Goal: Information Seeking & Learning: Learn about a topic

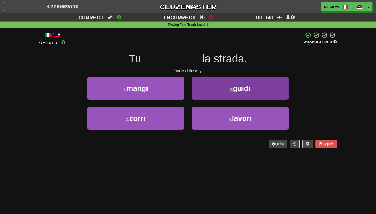
click at [235, 89] on span "guidi" at bounding box center [241, 88] width 17 height 8
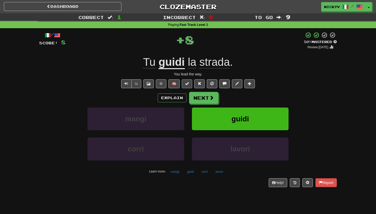
click at [186, 82] on span at bounding box center [187, 84] width 4 height 4
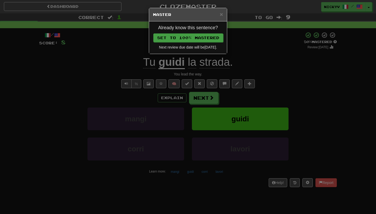
click at [192, 38] on button "Set to 100% Mastered" at bounding box center [188, 37] width 70 height 9
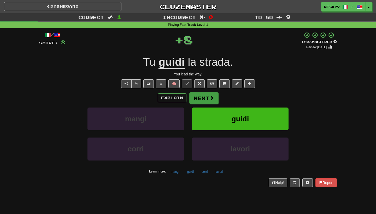
click at [195, 98] on button "Next" at bounding box center [203, 98] width 29 height 12
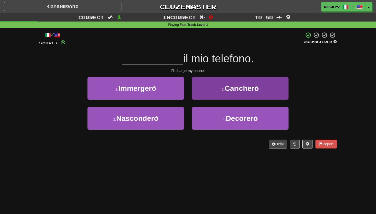
click at [221, 96] on button "2 . [GEOGRAPHIC_DATA]" at bounding box center [240, 88] width 97 height 23
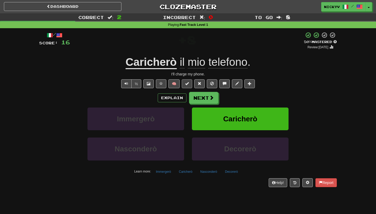
click at [188, 83] on span at bounding box center [187, 84] width 4 height 4
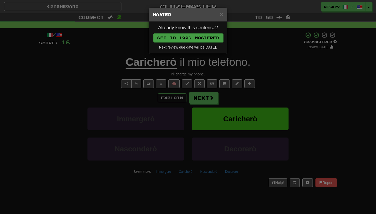
click at [192, 39] on button "Set to 100% Mastered" at bounding box center [188, 37] width 70 height 9
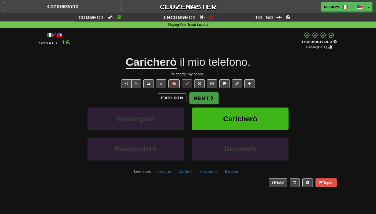
click at [197, 99] on button "Next" at bounding box center [203, 98] width 29 height 12
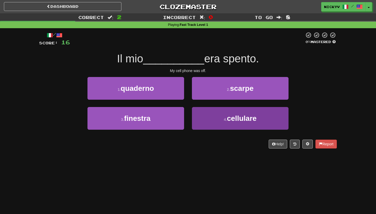
click at [202, 113] on button "4 . cellulare" at bounding box center [240, 118] width 97 height 23
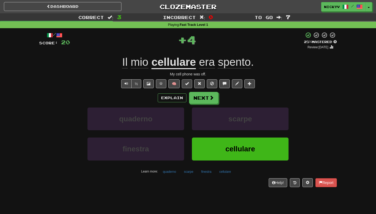
click at [186, 83] on span at bounding box center [187, 84] width 4 height 4
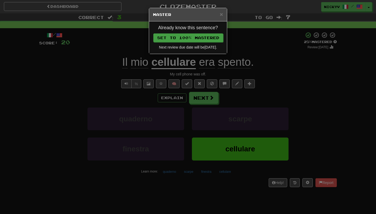
click at [205, 36] on button "Set to 100% Mastered" at bounding box center [188, 37] width 70 height 9
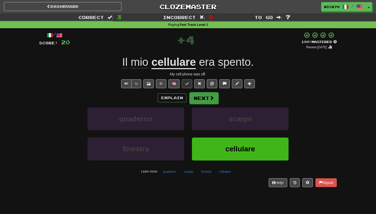
click at [205, 98] on button "Next" at bounding box center [203, 98] width 29 height 12
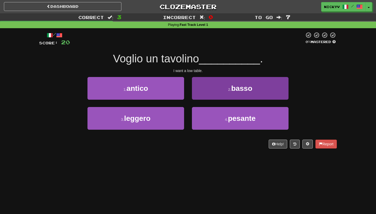
click at [205, 95] on button "2 . basso" at bounding box center [240, 88] width 97 height 23
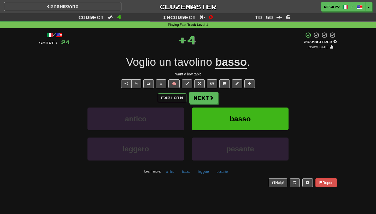
click at [188, 84] on span at bounding box center [187, 84] width 4 height 4
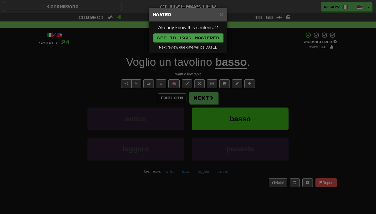
click at [188, 37] on button "Set to 100% Mastered" at bounding box center [188, 37] width 70 height 9
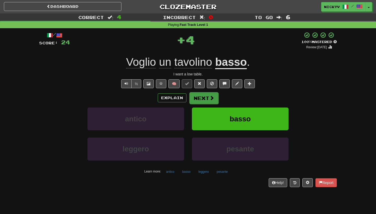
click at [202, 98] on button "Next" at bounding box center [203, 98] width 29 height 12
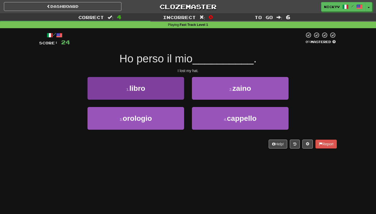
click at [173, 85] on button "1 . libro" at bounding box center [135, 88] width 97 height 23
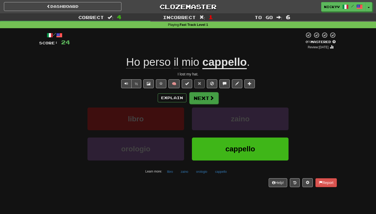
click at [194, 93] on button "Next" at bounding box center [203, 98] width 29 height 12
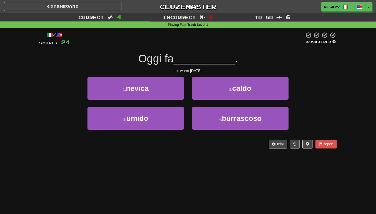
click at [200, 100] on div "2 . caldo" at bounding box center [240, 92] width 104 height 30
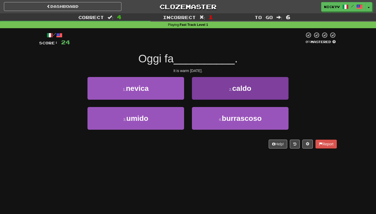
click at [201, 96] on button "2 . caldo" at bounding box center [240, 88] width 97 height 23
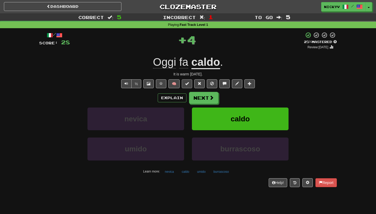
click at [190, 80] on button at bounding box center [187, 83] width 10 height 9
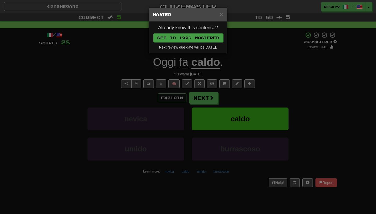
click at [212, 36] on button "Set to 100% Mastered" at bounding box center [188, 37] width 70 height 9
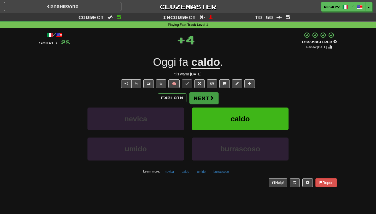
click at [207, 97] on button "Next" at bounding box center [203, 98] width 29 height 12
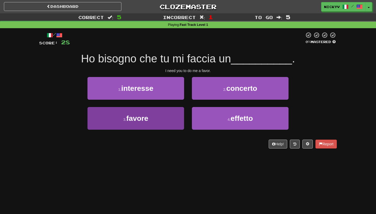
click at [161, 114] on button "3 . favore" at bounding box center [135, 118] width 97 height 23
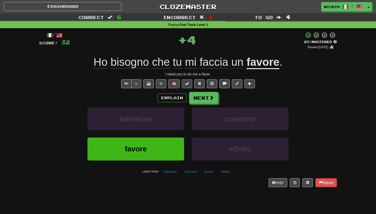
click at [186, 82] on span at bounding box center [187, 84] width 4 height 4
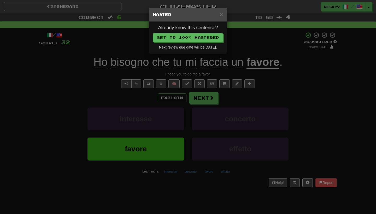
click at [202, 45] on div "Next review due date will be [DATE] ." at bounding box center [188, 47] width 70 height 5
click at [203, 38] on button "Set to 100% Mastered" at bounding box center [188, 37] width 70 height 9
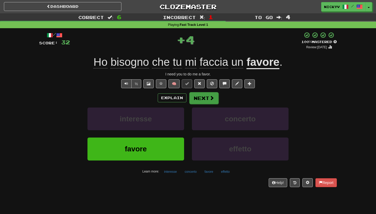
click at [209, 103] on button "Next" at bounding box center [203, 98] width 29 height 12
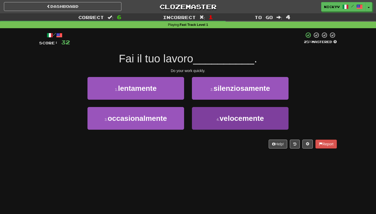
click at [210, 110] on button "4 . velocemente" at bounding box center [240, 118] width 97 height 23
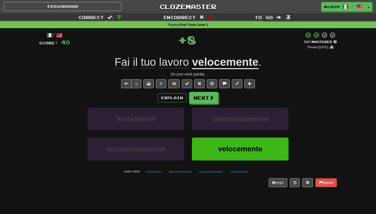
click at [188, 85] on span at bounding box center [187, 84] width 4 height 4
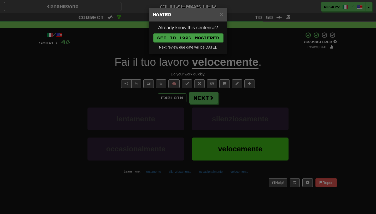
click at [211, 39] on button "Set to 100% Mastered" at bounding box center [188, 37] width 70 height 9
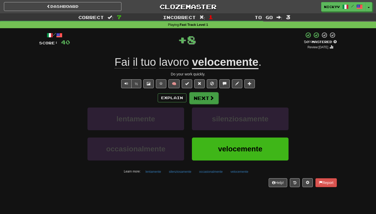
click at [211, 100] on span at bounding box center [211, 98] width 5 height 5
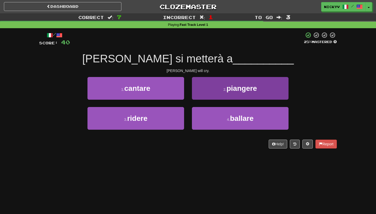
click at [218, 86] on button "2 . piangere" at bounding box center [240, 88] width 97 height 23
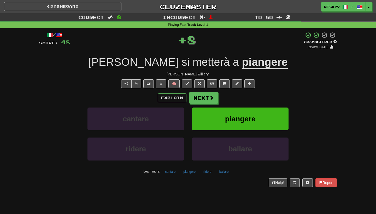
click at [186, 84] on span at bounding box center [187, 84] width 4 height 4
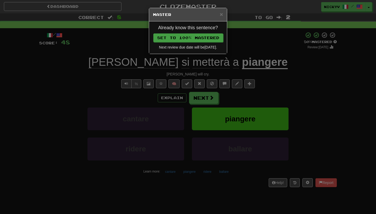
click at [198, 39] on button "Set to 100% Mastered" at bounding box center [188, 37] width 70 height 9
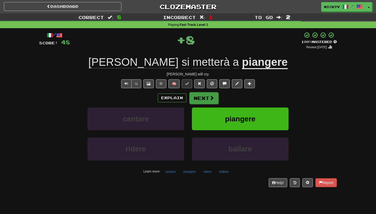
click at [198, 98] on button "Next" at bounding box center [203, 98] width 29 height 12
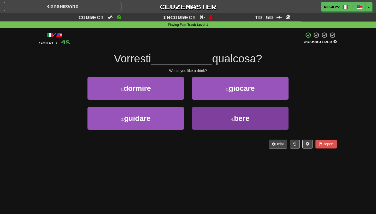
click at [197, 112] on button "4 . bere" at bounding box center [240, 118] width 97 height 23
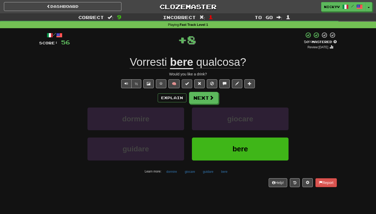
click at [187, 83] on span at bounding box center [187, 84] width 4 height 4
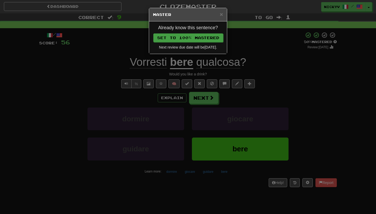
click at [218, 34] on button "Set to 100% Mastered" at bounding box center [188, 37] width 70 height 9
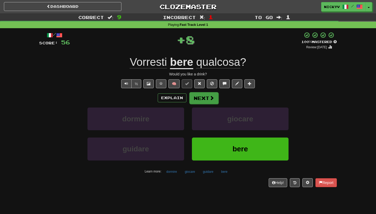
click at [210, 96] on span at bounding box center [211, 98] width 5 height 5
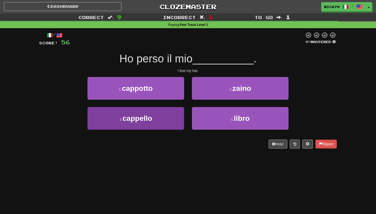
click at [165, 111] on button "3 . [GEOGRAPHIC_DATA]" at bounding box center [135, 118] width 97 height 23
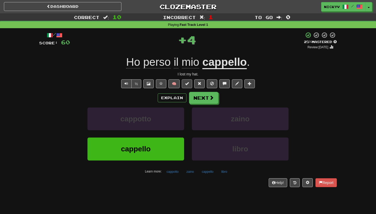
click at [187, 86] on button at bounding box center [187, 83] width 10 height 9
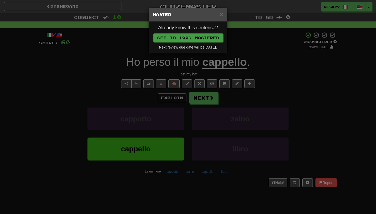
click at [209, 39] on button "Set to 100% Mastered" at bounding box center [188, 37] width 70 height 9
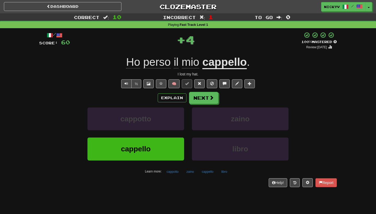
click at [209, 90] on div "/ Score: 60 + 4 100 % Mastered Review: [DATE] Ho perso il mio [PERSON_NAME] . I…" at bounding box center [188, 109] width 298 height 155
click at [209, 96] on span at bounding box center [211, 98] width 5 height 5
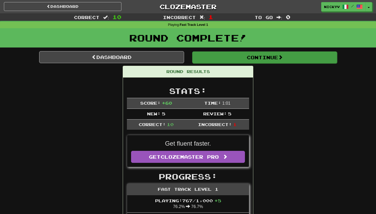
click at [212, 57] on button "Continue" at bounding box center [264, 57] width 145 height 12
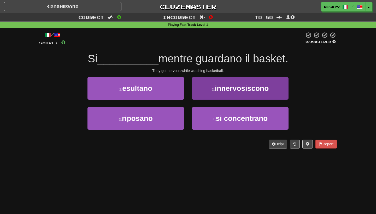
click at [211, 96] on button "2 . innervosiscono" at bounding box center [240, 88] width 97 height 23
